Goal: Transaction & Acquisition: Purchase product/service

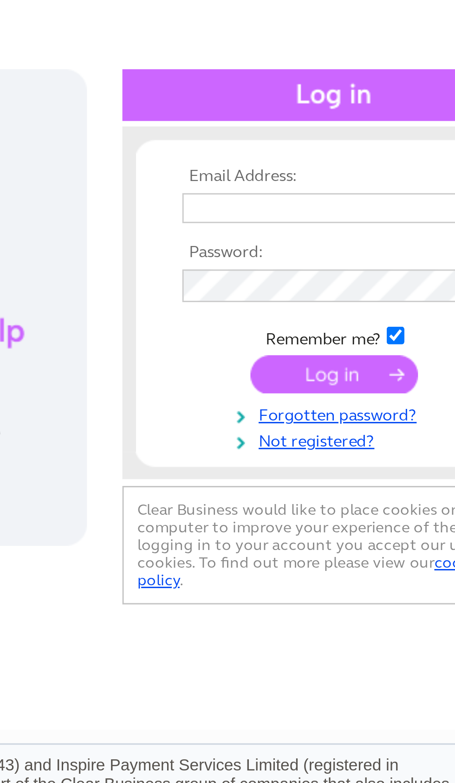
click at [326, 147] on input "text" at bounding box center [374, 152] width 96 height 10
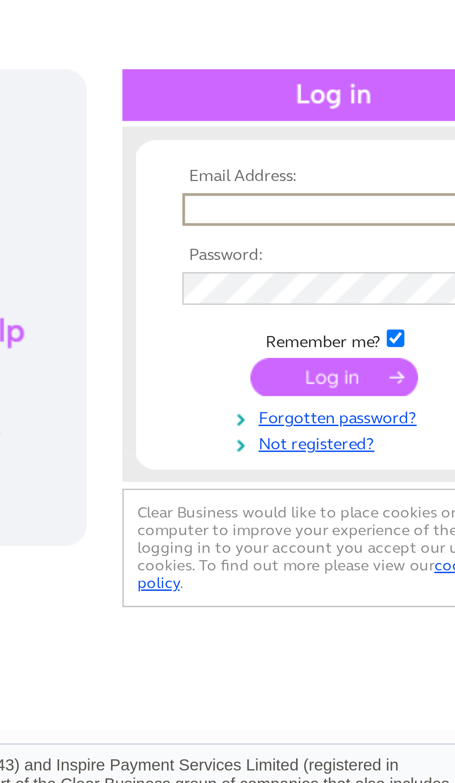
scroll to position [0, 4]
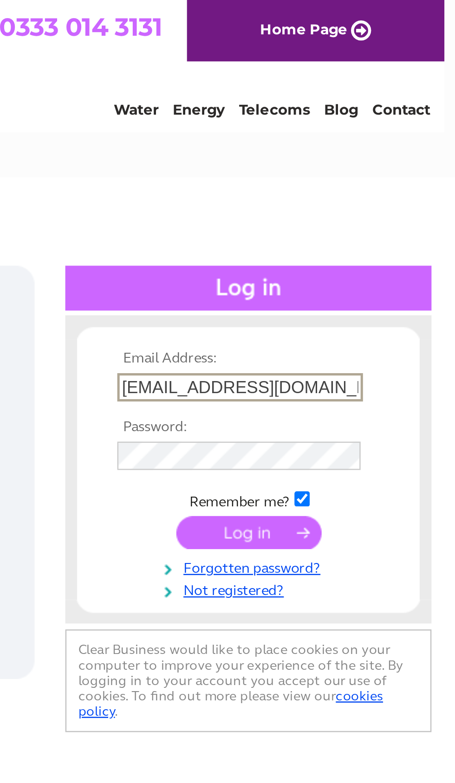
type input "Karwanmshamam@gmail.com"
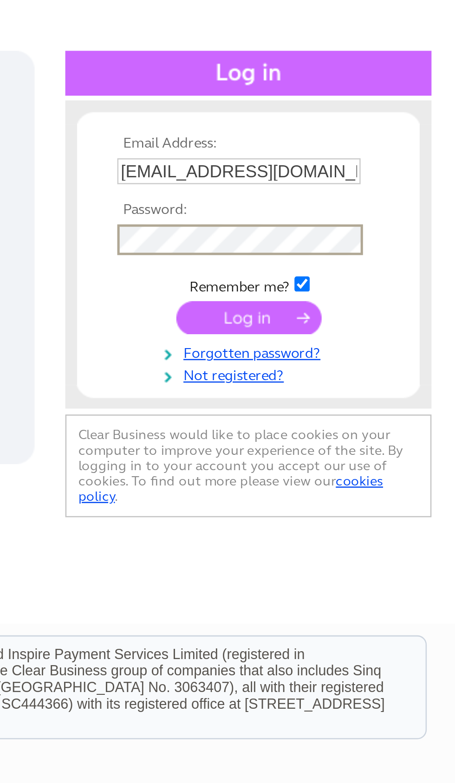
click at [345, 203] on input "submit" at bounding box center [373, 209] width 57 height 13
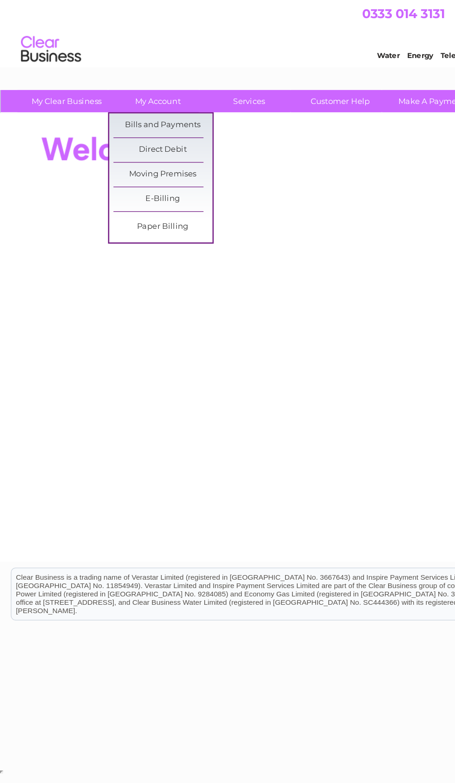
click at [139, 90] on link "Bills and Payments" at bounding box center [126, 97] width 77 height 19
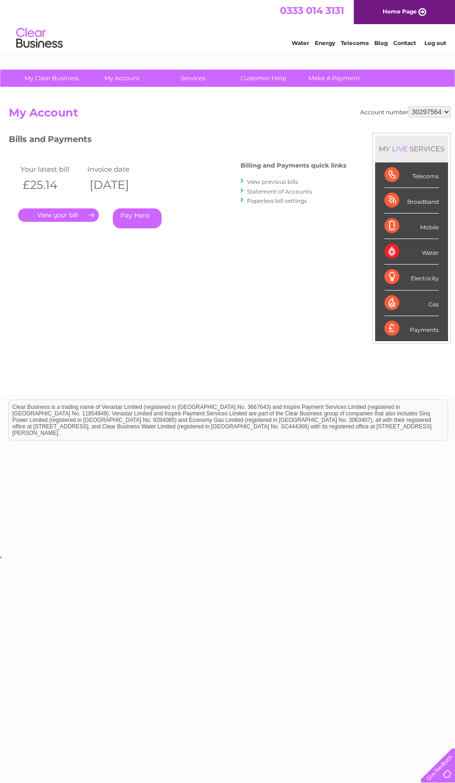
click at [428, 115] on select "30297564 30298314" at bounding box center [430, 111] width 42 height 11
select select "30298314"
click at [78, 214] on link "." at bounding box center [58, 214] width 81 height 13
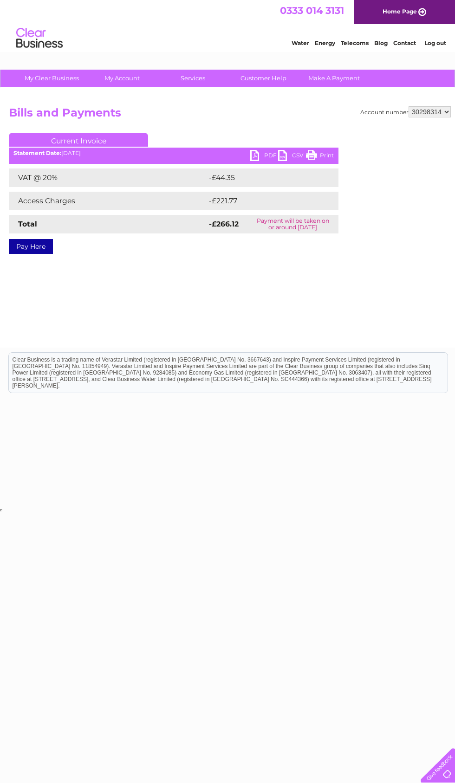
click at [278, 154] on link "PDF" at bounding box center [264, 156] width 28 height 13
click at [435, 115] on select "30297564 30298314" at bounding box center [430, 111] width 42 height 11
select select "30297564"
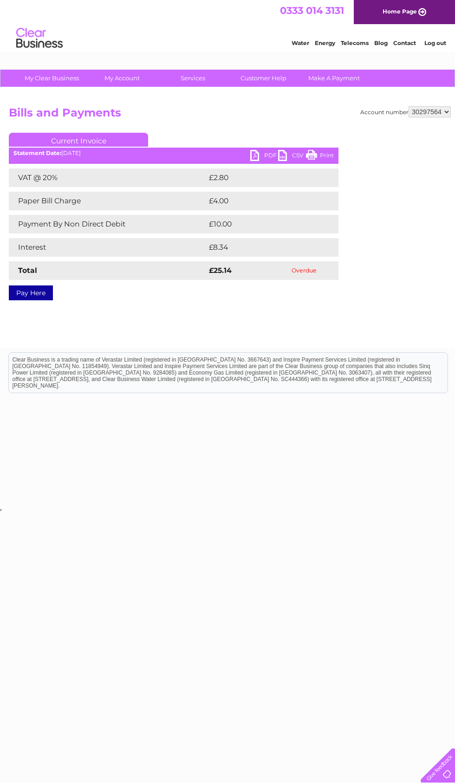
click at [258, 162] on link "PDF" at bounding box center [264, 156] width 28 height 13
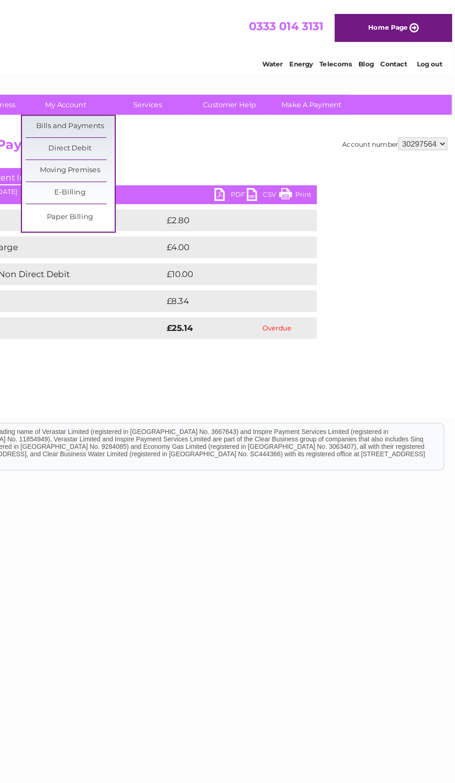
scroll to position [0, 5]
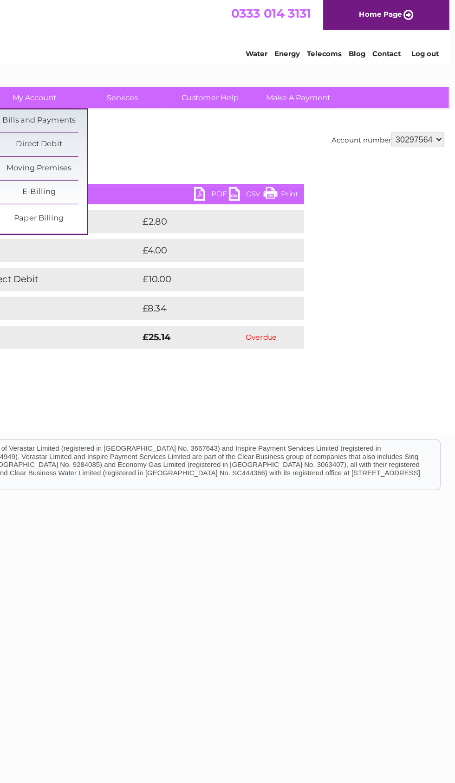
click at [404, 110] on select "30297564 30298314" at bounding box center [425, 111] width 42 height 11
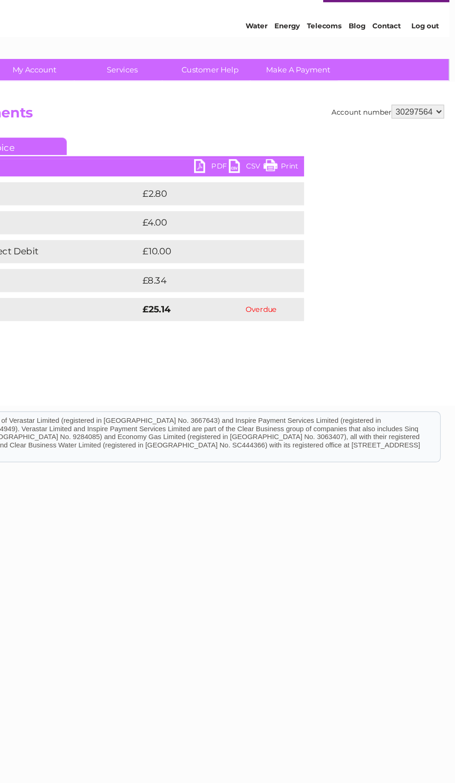
scroll to position [0, 0]
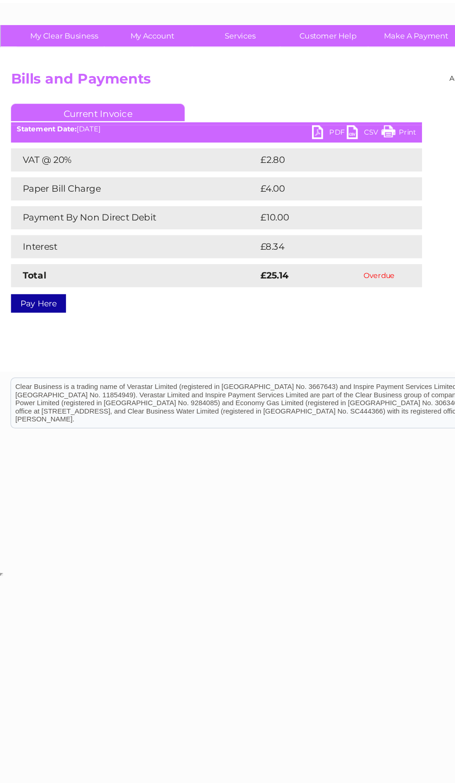
click at [266, 150] on link "PDF" at bounding box center [264, 156] width 28 height 13
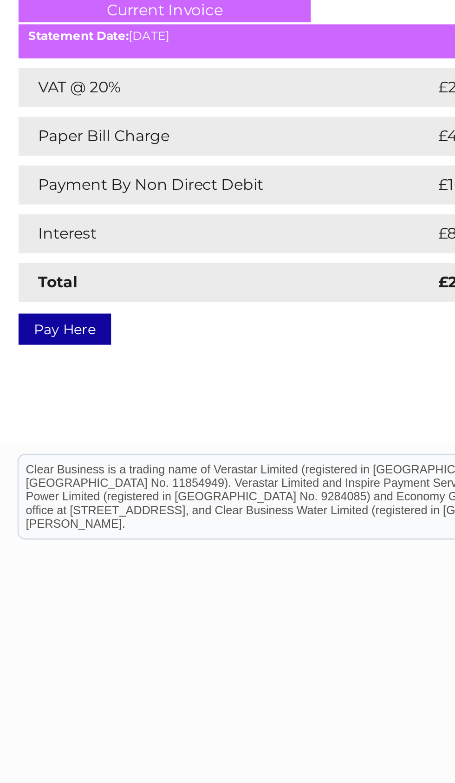
click at [31, 286] on link "Pay Here" at bounding box center [31, 293] width 44 height 15
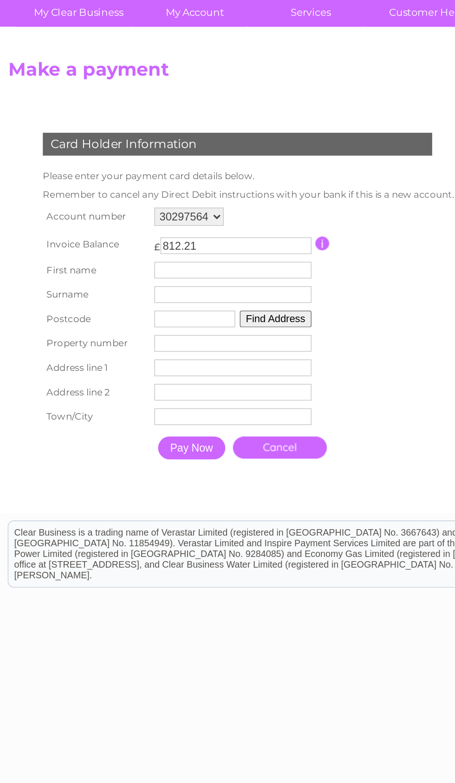
click at [9, 142] on div "Card Holder Information Please enter your payment card details below. Remember …" at bounding box center [150, 248] width 282 height 213
click at [101, 215] on input "812.21" at bounding box center [147, 220] width 92 height 10
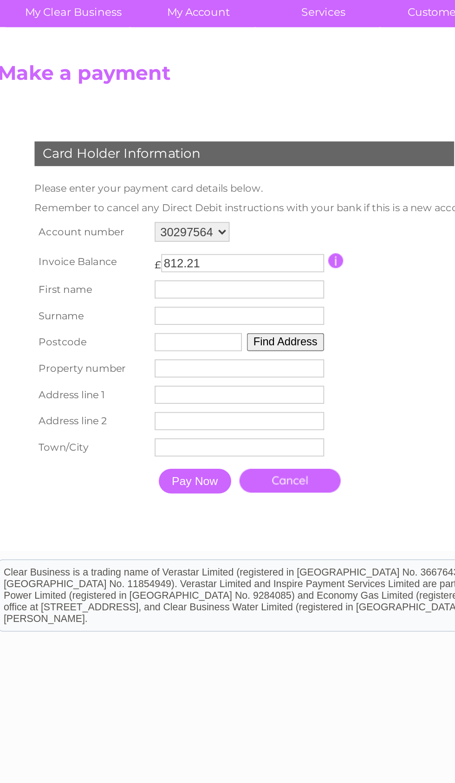
click at [214, 564] on div "Clear Business is a trading name of Verastar Limited (registered in [GEOGRAPHIC…" at bounding box center [210, 576] width 439 height 40
click at [131, 230] on input "text" at bounding box center [145, 235] width 96 height 10
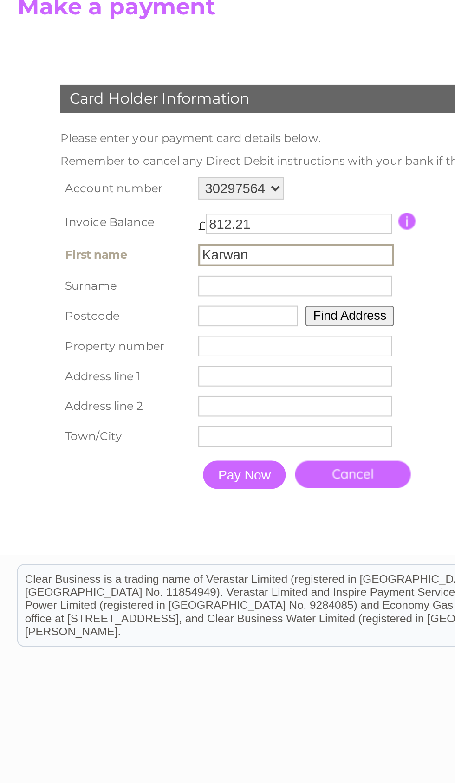
type input "Karwan"
click at [147, 246] on input "text" at bounding box center [146, 251] width 96 height 10
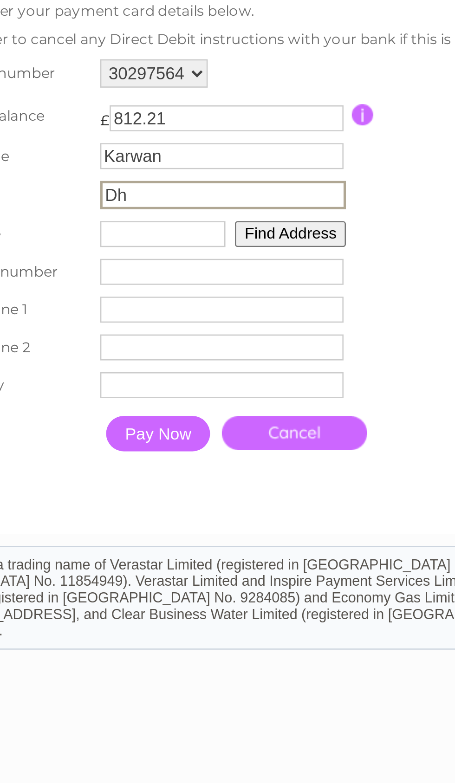
type input "D"
type input "Shamami"
click at [98, 260] on input "text" at bounding box center [122, 265] width 49 height 10
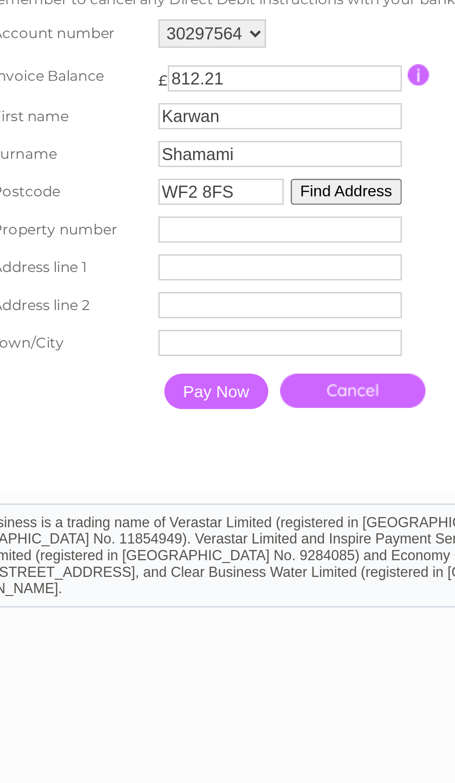
type input "WF2 8FS"
click at [149, 260] on button "Find Address" at bounding box center [171, 265] width 44 height 10
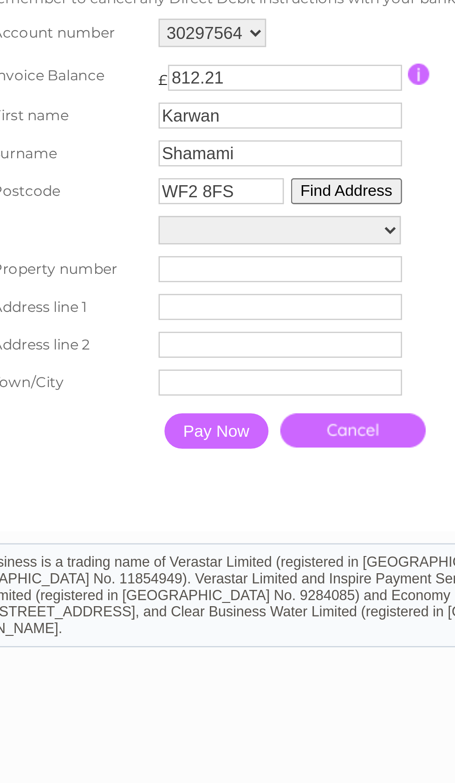
click at [142, 274] on select "Street Record, Yarn Close 1, Yarn Close 2, Yarn Close 3, Yarn Close 4, Yarn Clo…" at bounding box center [144, 279] width 95 height 11
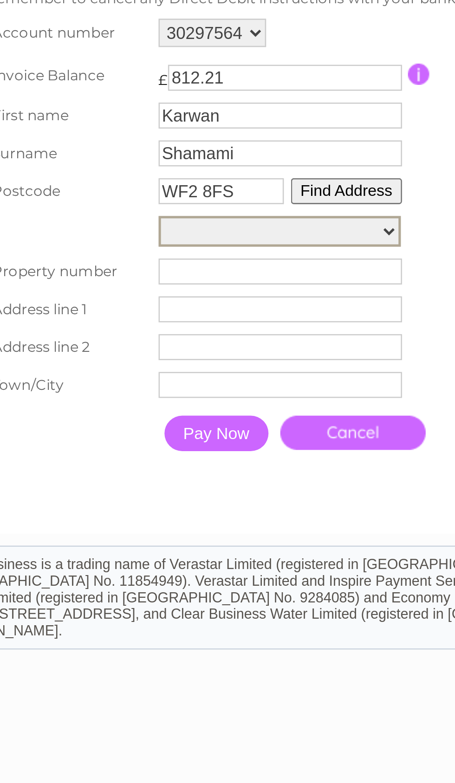
select select "11,Yarn Close,,Wakefield"
type input "11"
type input "Yarn Close"
type input "Wakefield"
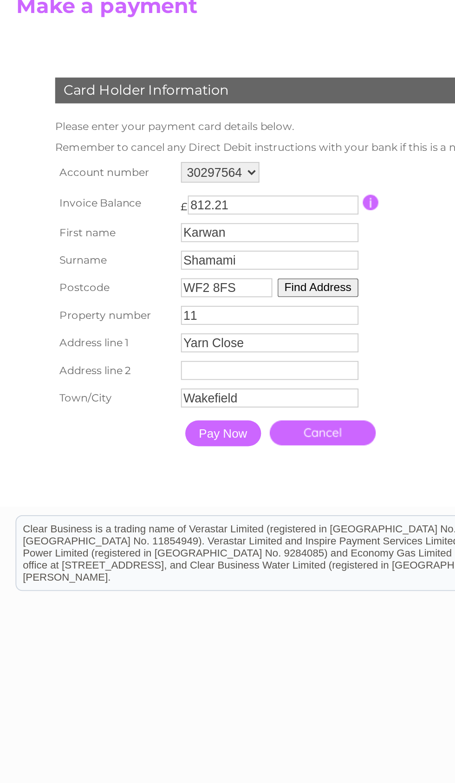
click at [129, 336] on input "Pay Now" at bounding box center [120, 343] width 41 height 14
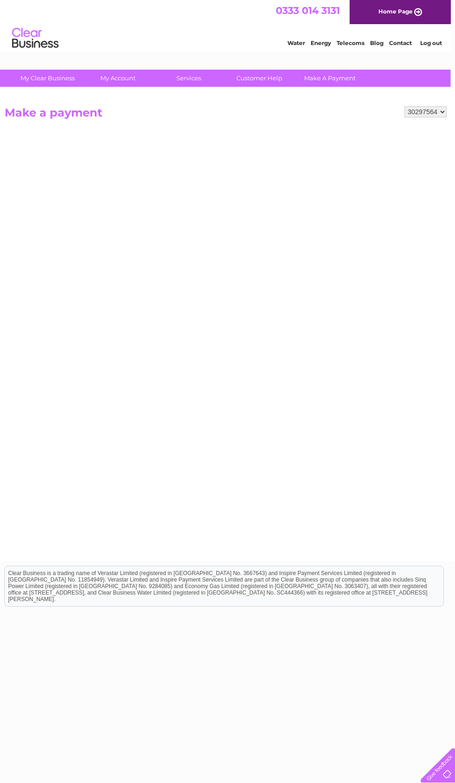
scroll to position [0, 4]
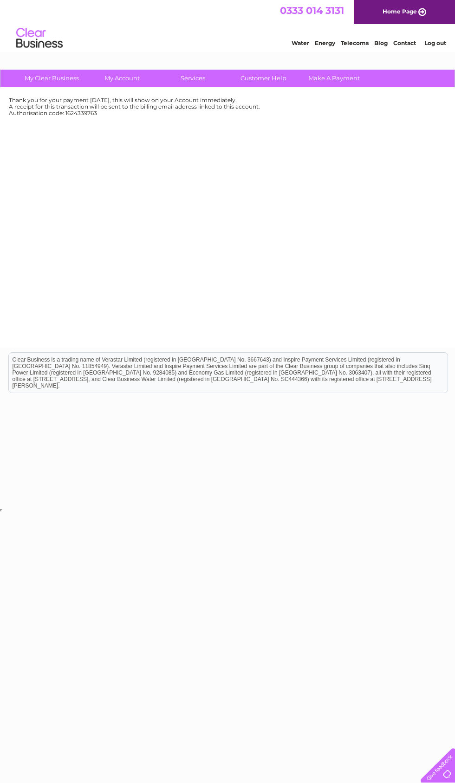
click at [417, 6] on link "Home Page" at bounding box center [404, 12] width 101 height 24
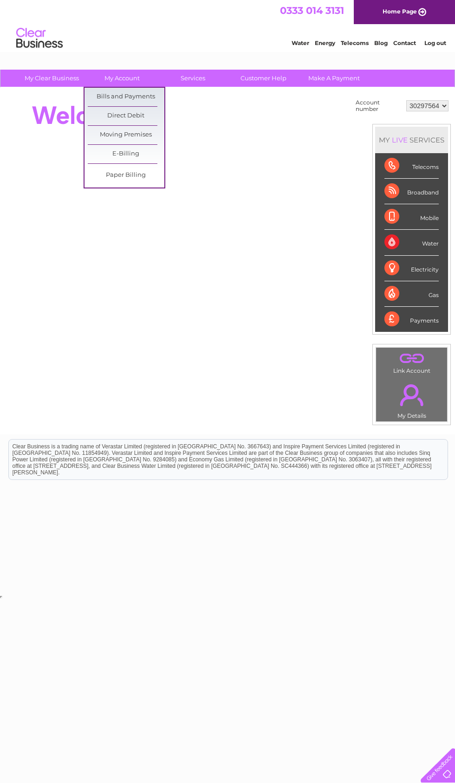
click at [153, 99] on link "Bills and Payments" at bounding box center [126, 97] width 77 height 19
click at [131, 88] on link "Bills and Payments" at bounding box center [126, 97] width 77 height 19
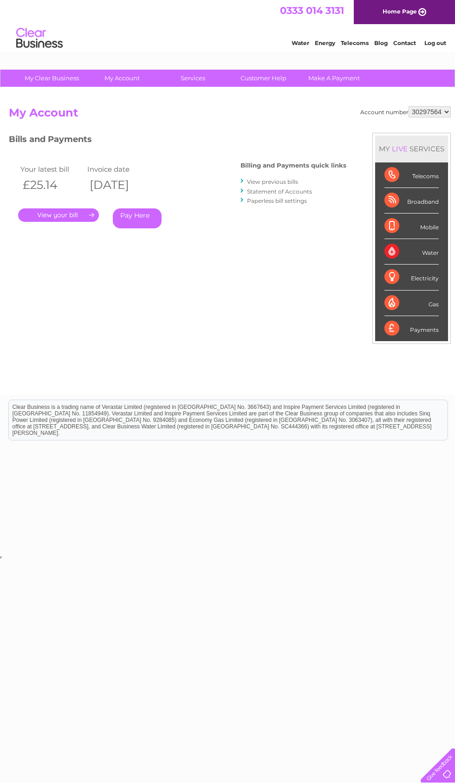
click at [434, 107] on select "30297564 30298314" at bounding box center [430, 111] width 42 height 11
select select "30298314"
click at [49, 219] on link "." at bounding box center [58, 214] width 81 height 13
